Goal: Download file/media

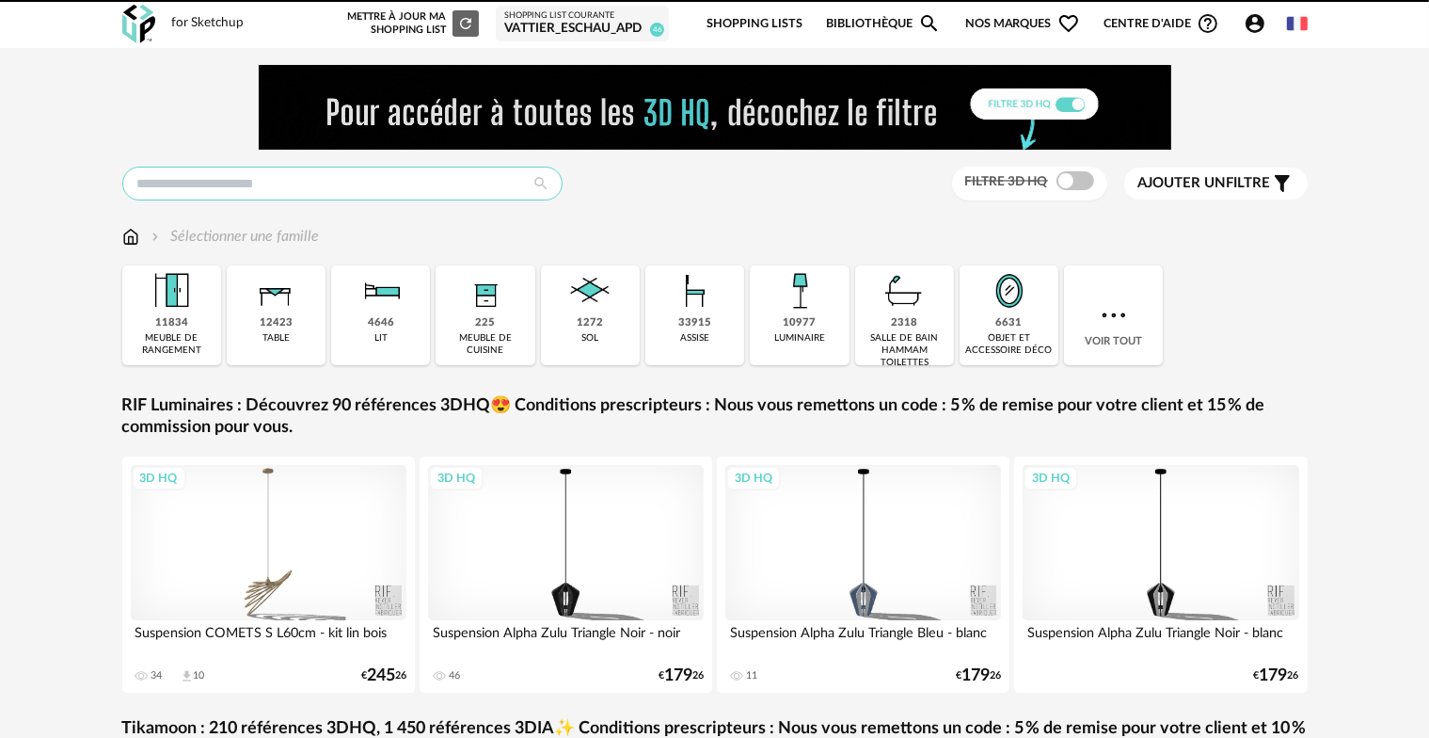
click at [242, 193] on input "text" at bounding box center [342, 184] width 440 height 34
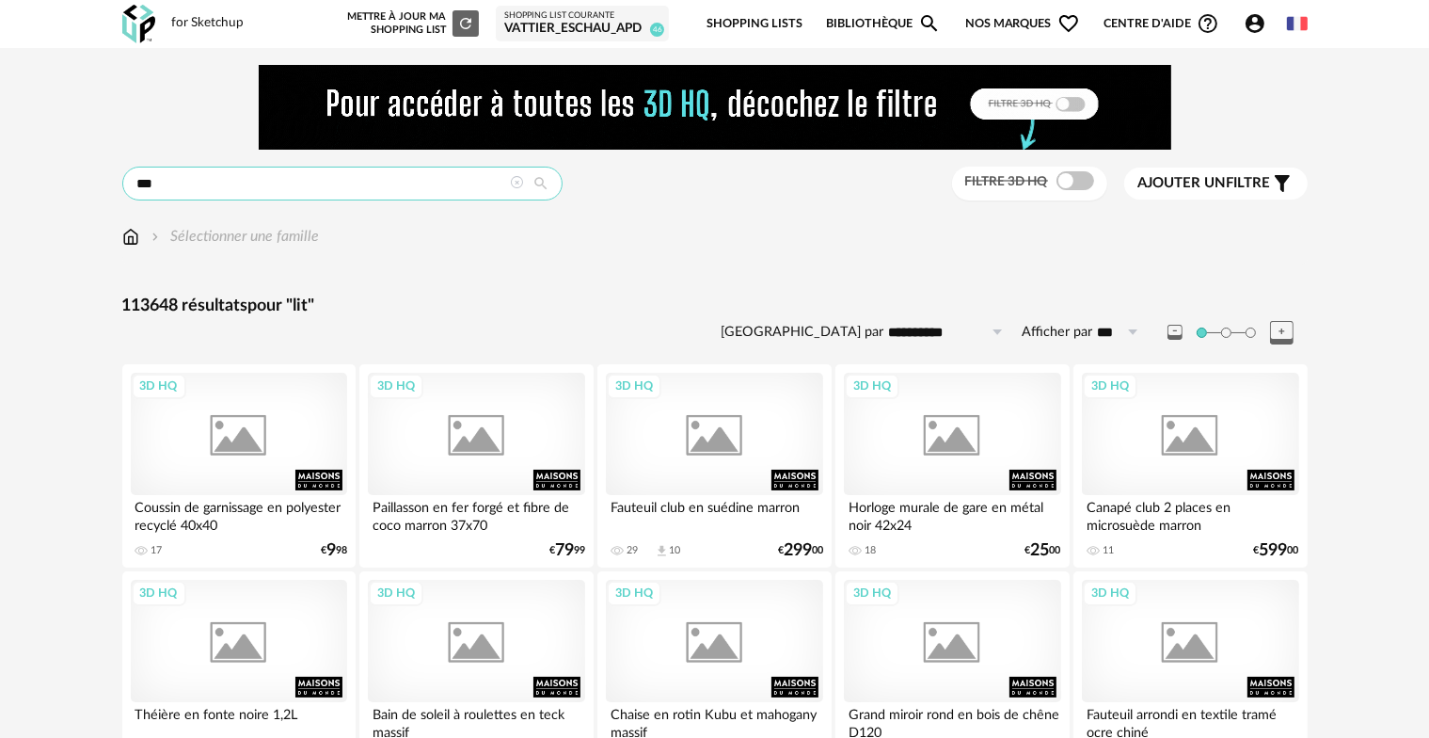
type input "***"
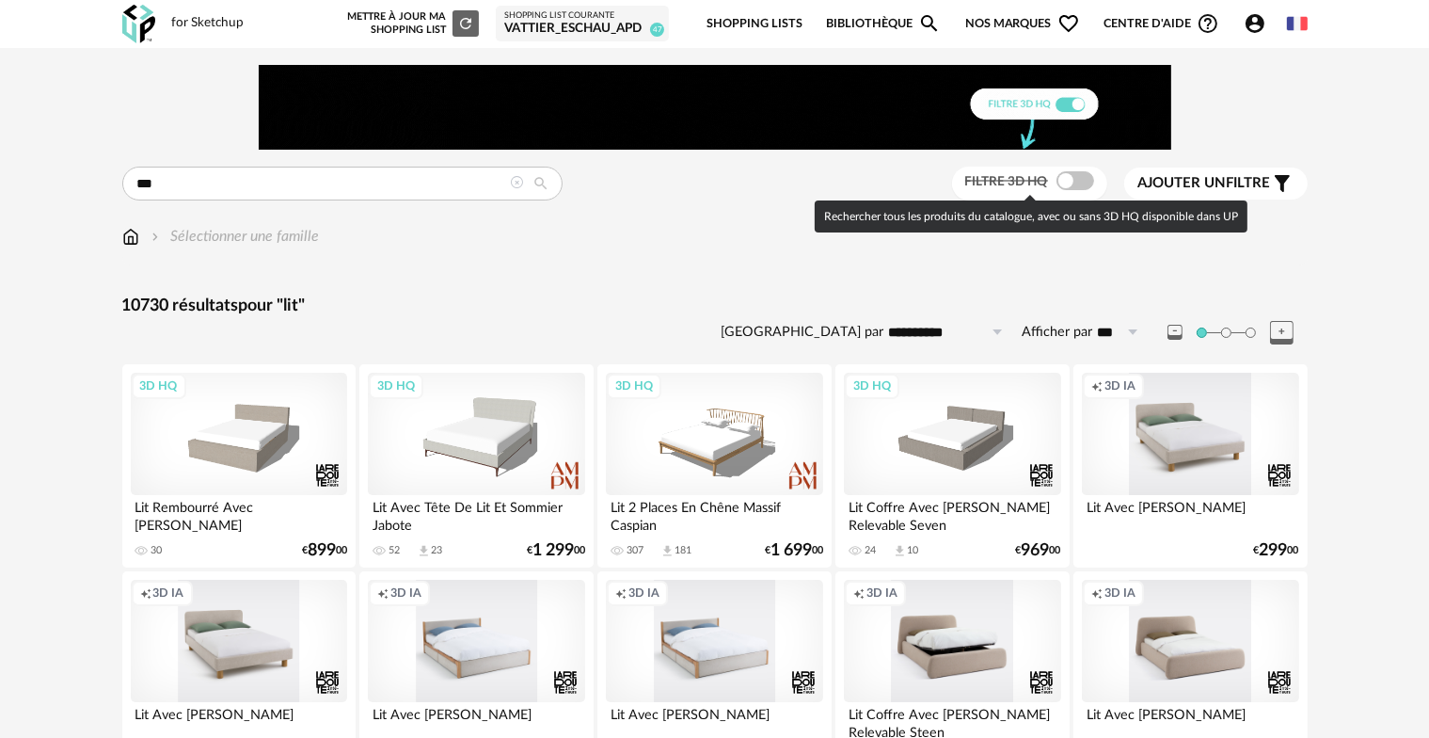
click at [1061, 177] on span at bounding box center [1075, 180] width 38 height 19
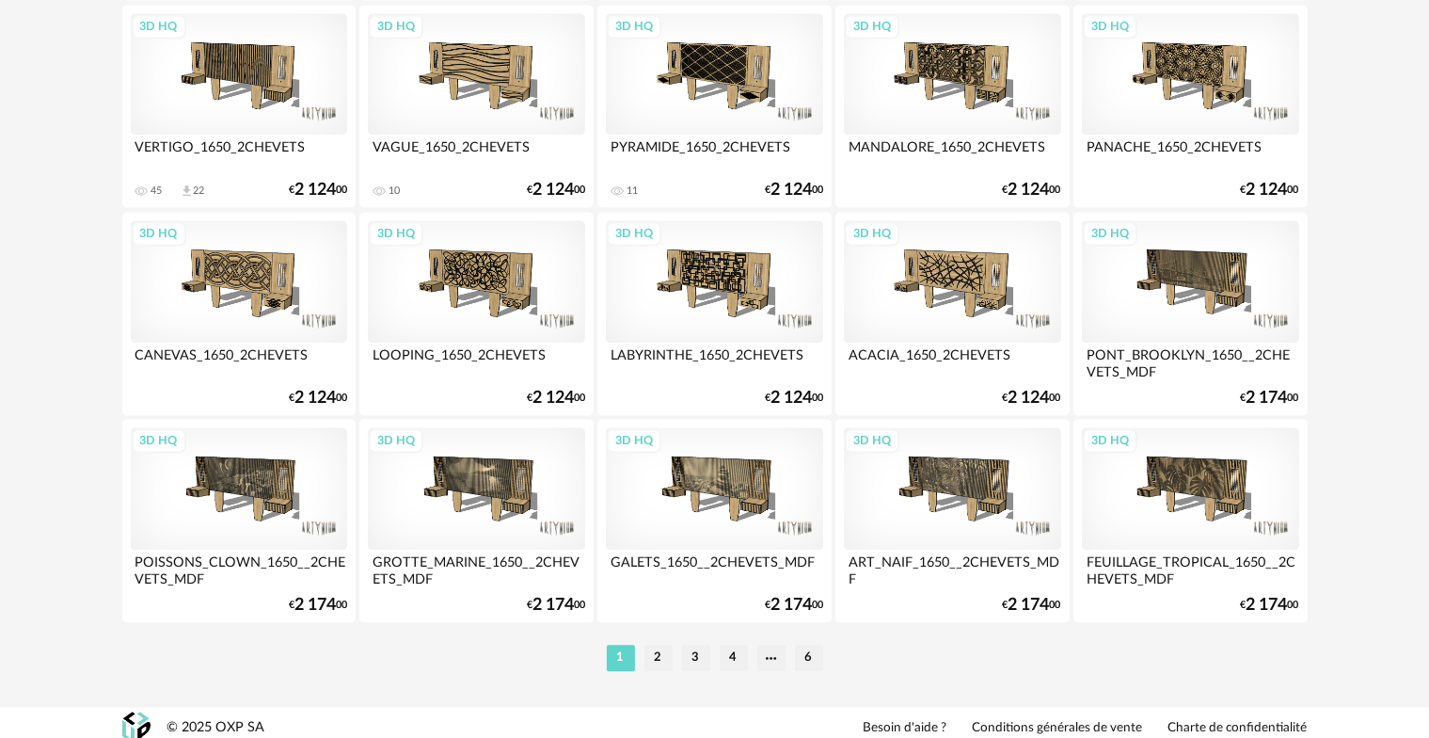
scroll to position [3891, 0]
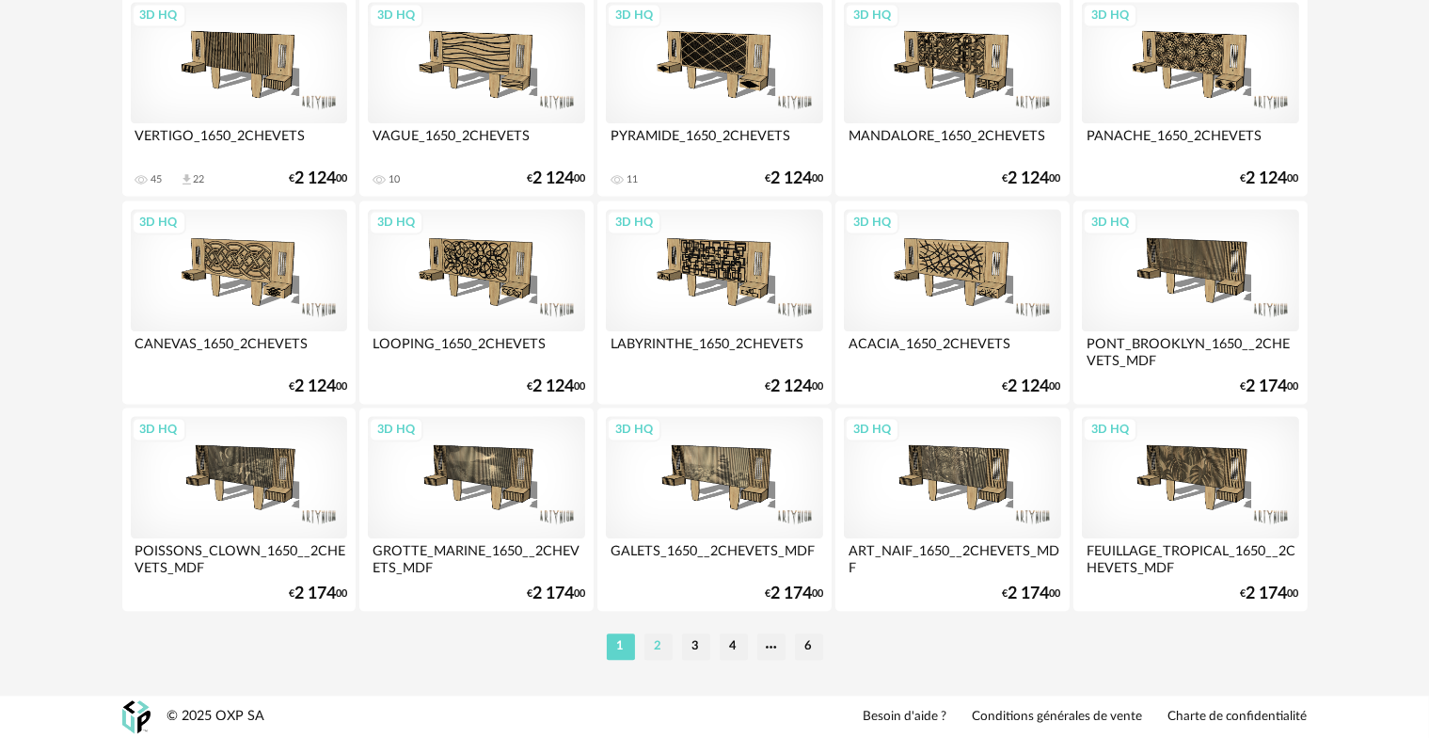
click at [659, 648] on li "2" at bounding box center [658, 646] width 28 height 26
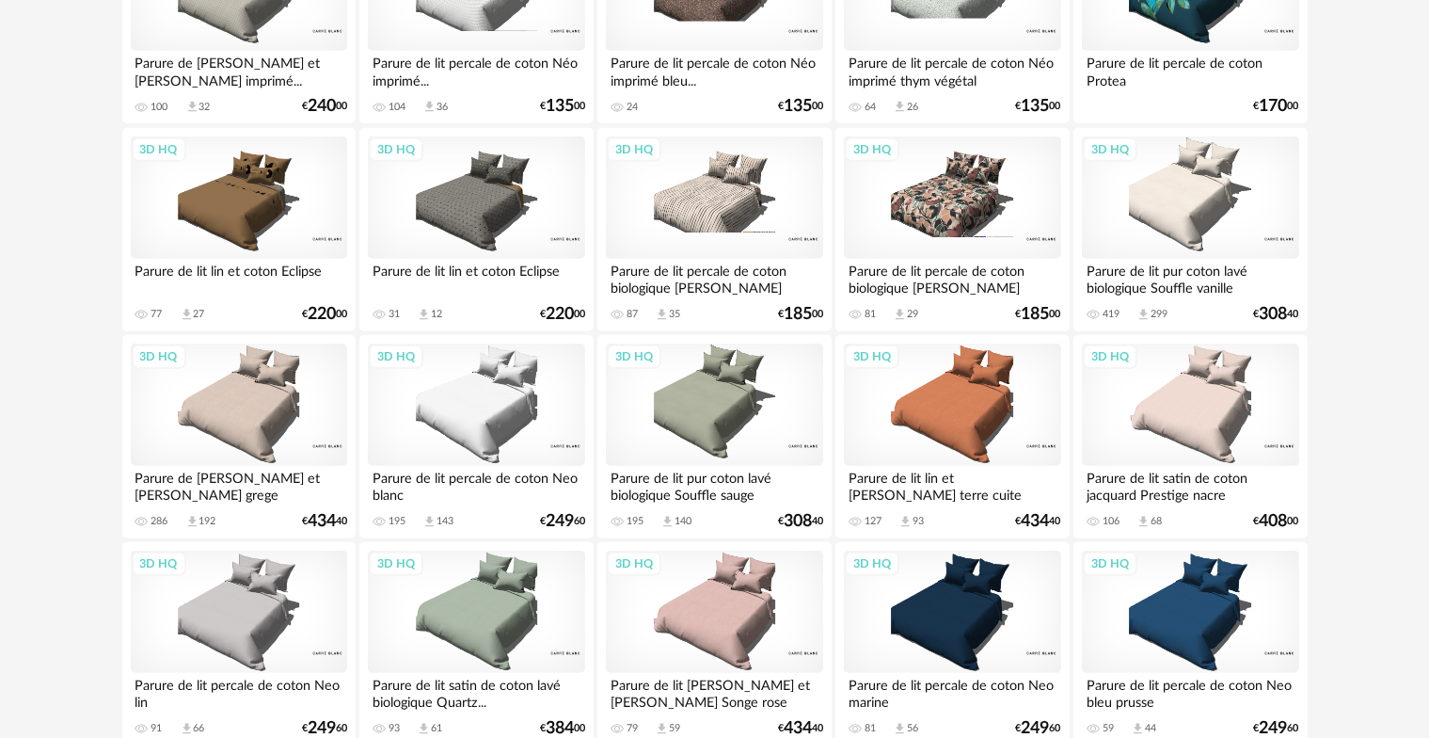
scroll to position [1693, 0]
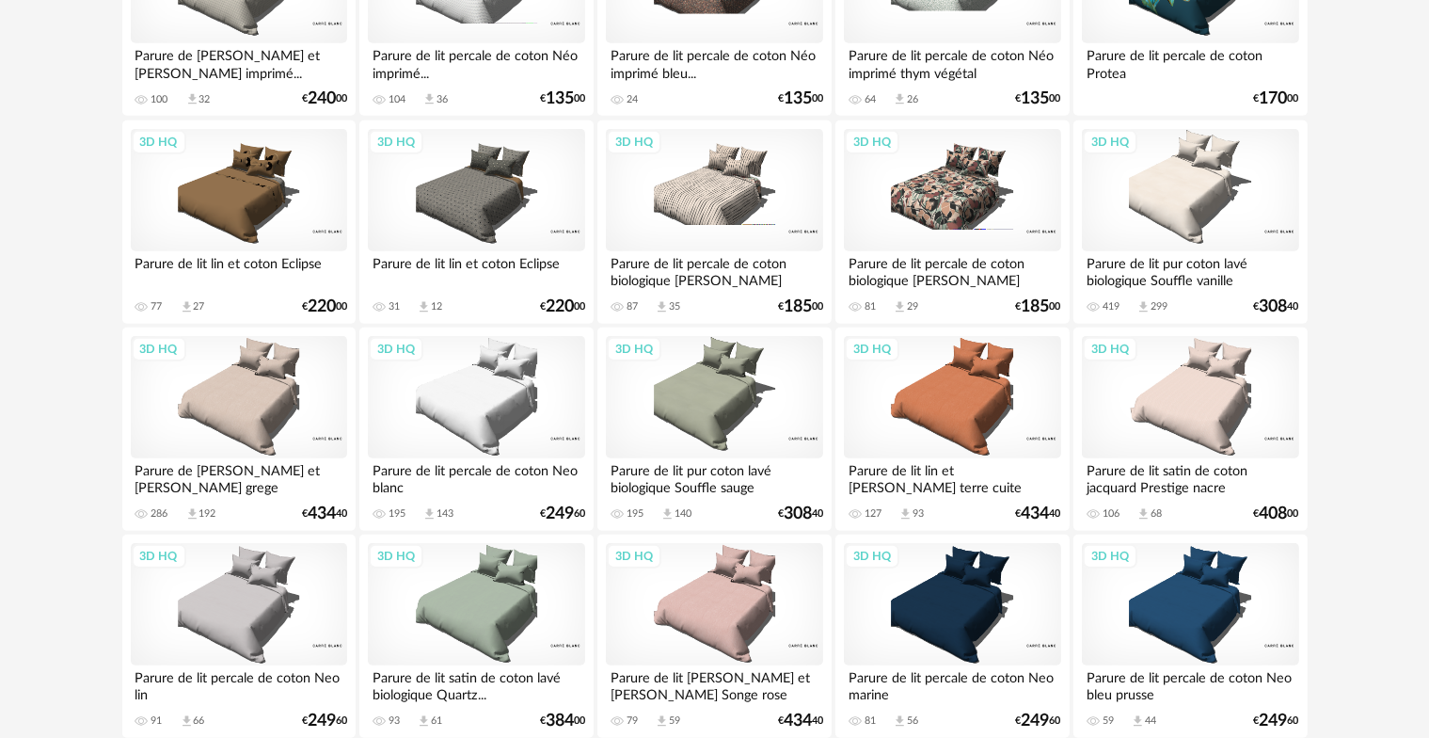
click at [984, 410] on div "3D HQ" at bounding box center [952, 397] width 216 height 122
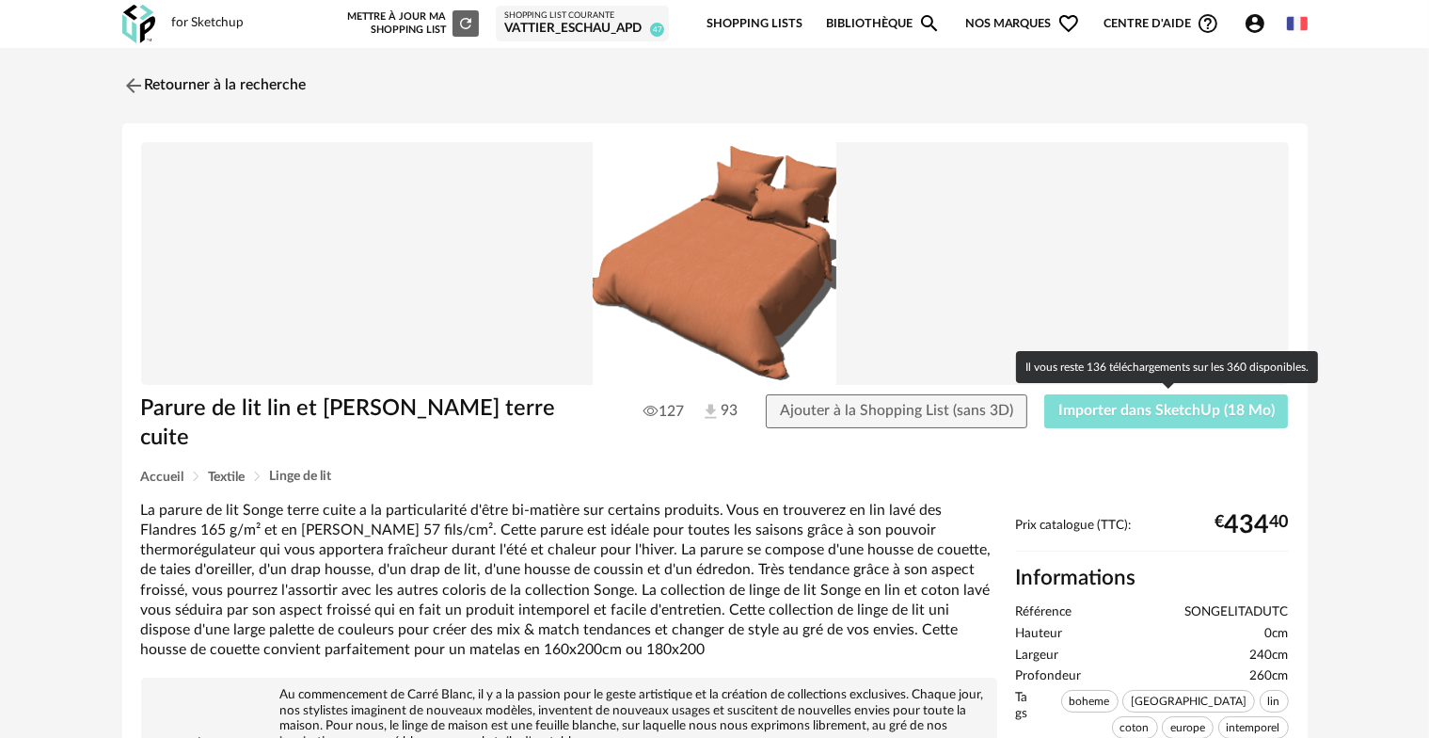
click at [1152, 411] on span "Importer dans SketchUp (18 Mo)" at bounding box center [1166, 410] width 216 height 15
